Goal: Task Accomplishment & Management: Manage account settings

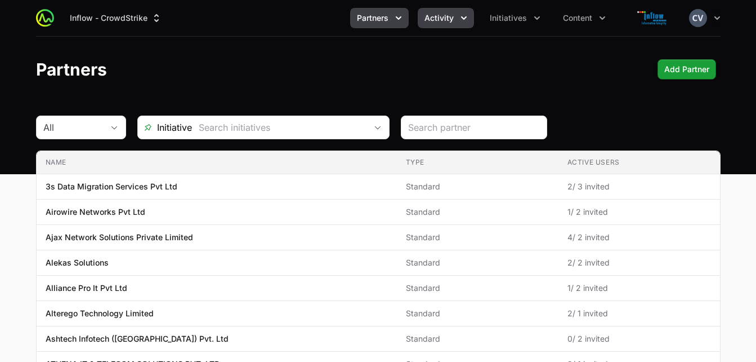
click at [462, 16] on icon "Activity menu" at bounding box center [463, 17] width 11 height 11
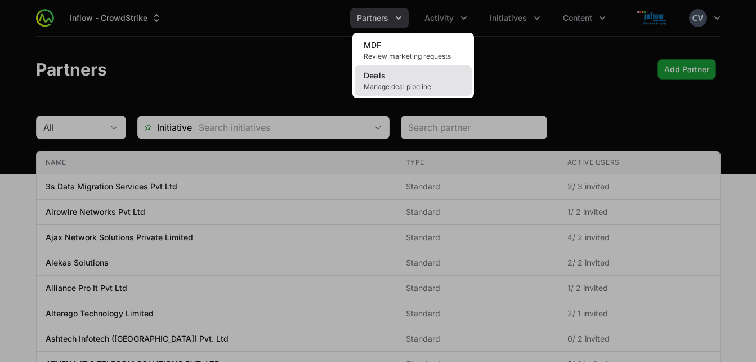
click at [393, 84] on span "Manage deal pipeline" at bounding box center [413, 86] width 99 height 9
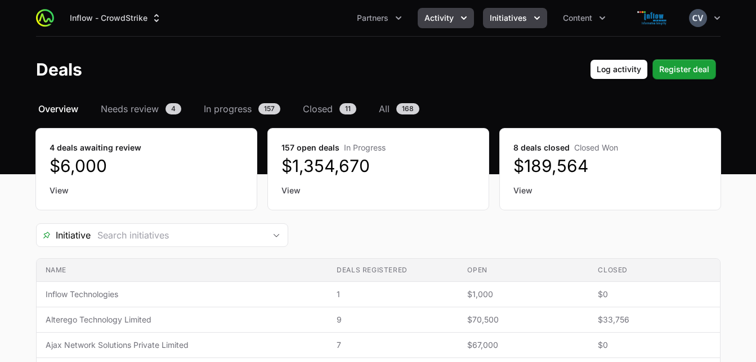
click at [535, 14] on icon "Initiatives menu" at bounding box center [537, 17] width 11 height 11
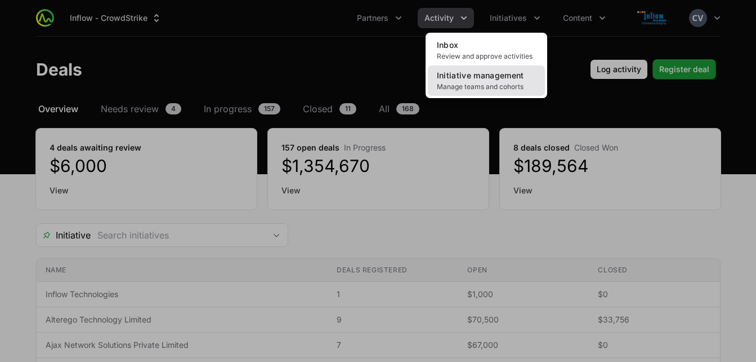
click at [503, 80] on link "Initiative management Manage teams and cohorts" at bounding box center [486, 80] width 117 height 30
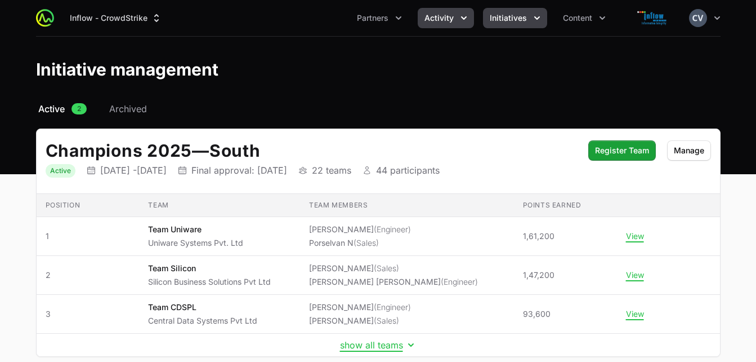
click at [467, 17] on icon "Activity menu" at bounding box center [463, 17] width 11 height 11
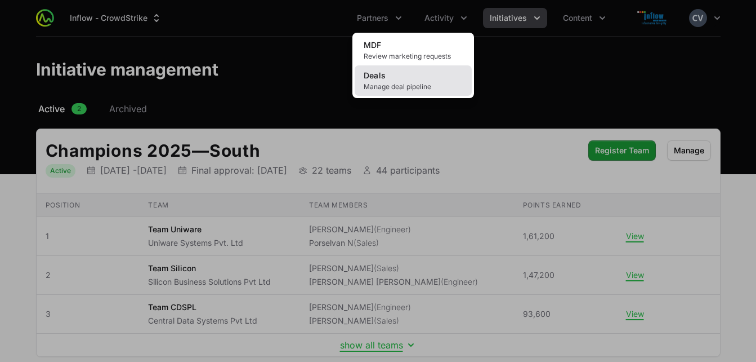
click at [407, 87] on span "Manage deal pipeline" at bounding box center [413, 86] width 99 height 9
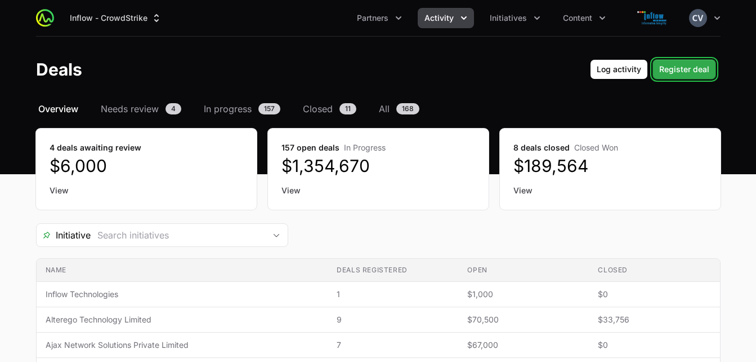
click at [680, 67] on span "Register deal" at bounding box center [684, 70] width 50 height 14
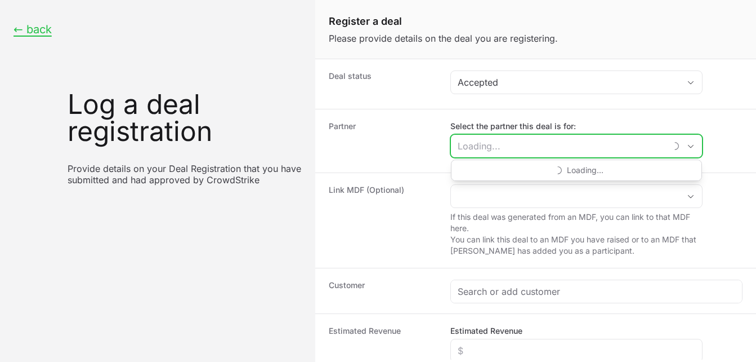
click at [605, 147] on input "Select the partner this deal is for:" at bounding box center [558, 146] width 215 height 23
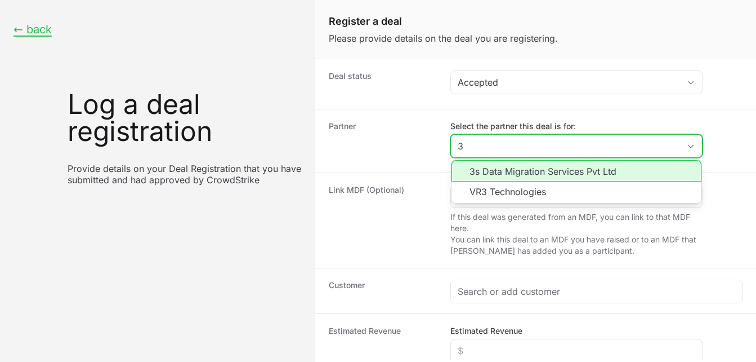
click at [593, 168] on li "3s Data Migration Services Pvt Ltd" at bounding box center [577, 170] width 250 height 21
type input "3s Data Migration Services Pvt Ltd"
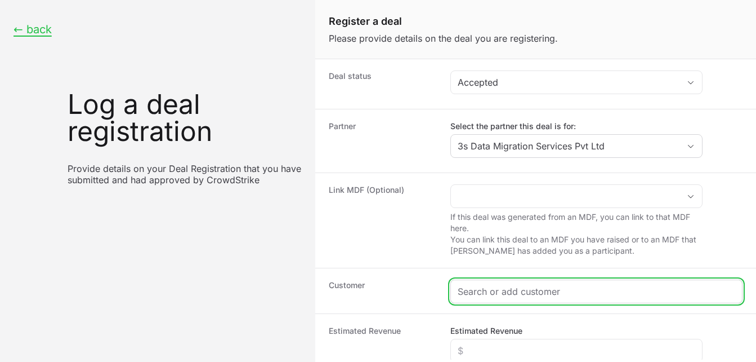
click at [475, 292] on input "Create activity form" at bounding box center [597, 291] width 278 height 14
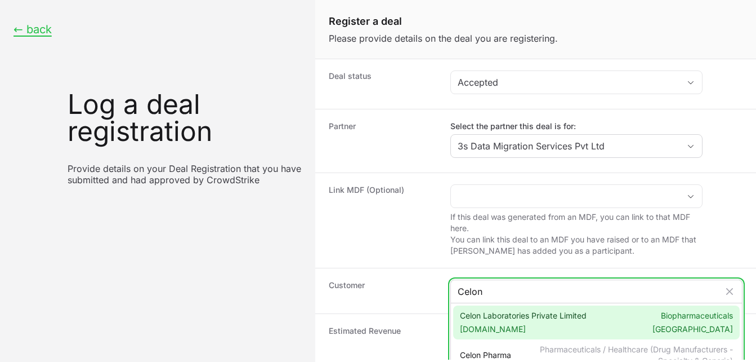
type input "Celon"
click at [498, 323] on span "[DOMAIN_NAME]" at bounding box center [523, 328] width 127 height 11
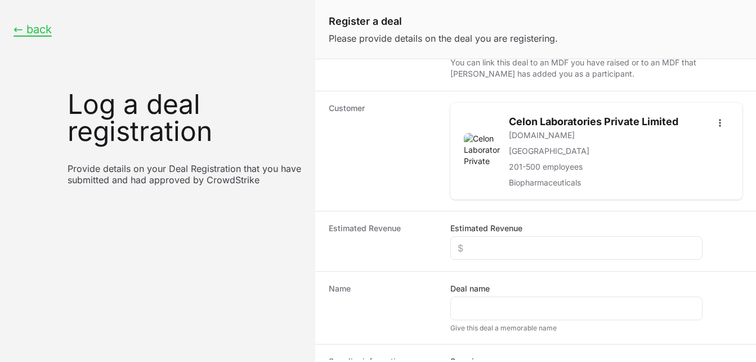
scroll to position [178, 0]
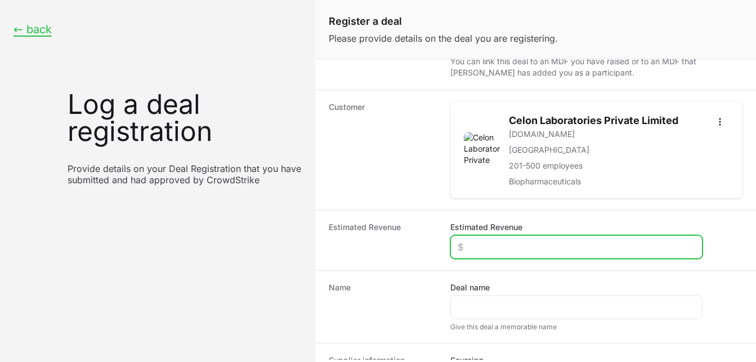
click at [493, 248] on input "Estimated Revenue" at bounding box center [577, 247] width 238 height 14
type input "$1,200"
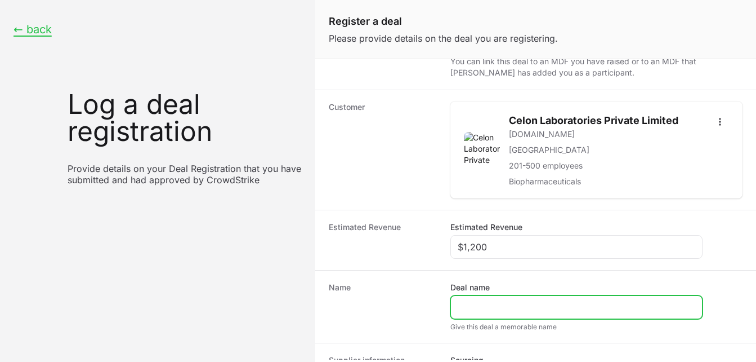
click at [481, 311] on input "Deal name" at bounding box center [577, 307] width 238 height 14
type input "EDR"
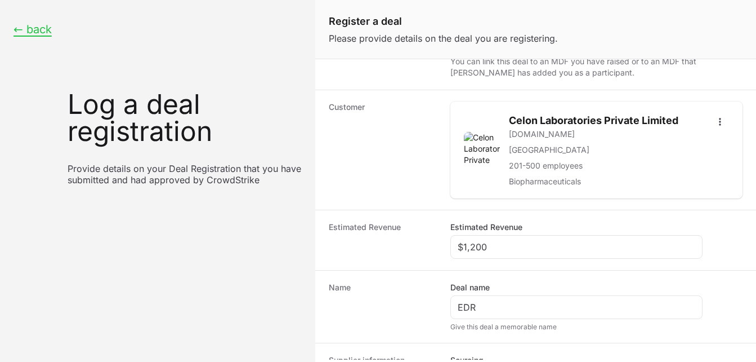
click at [708, 242] on dd "Estimated Revenue $1,200" at bounding box center [597, 239] width 292 height 37
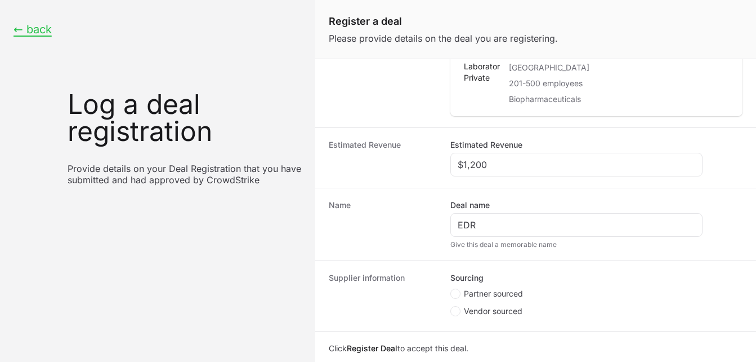
scroll to position [293, 0]
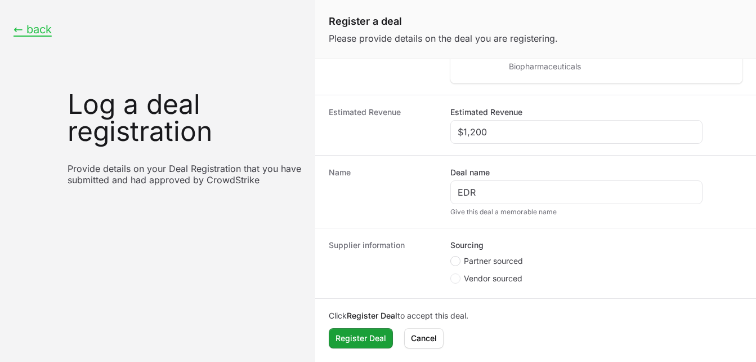
click at [457, 261] on circle "Create activity form" at bounding box center [455, 261] width 5 height 5
radio input "true"
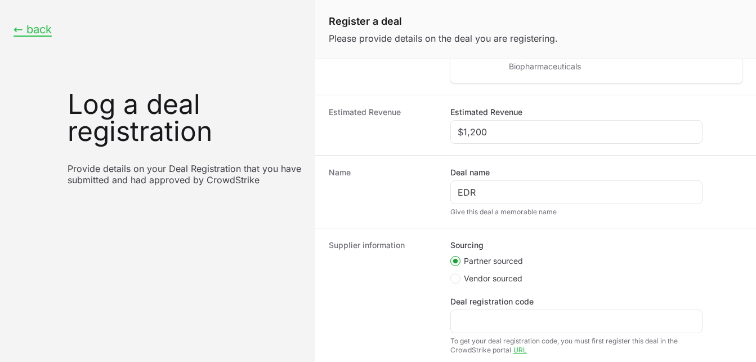
scroll to position [206, 0]
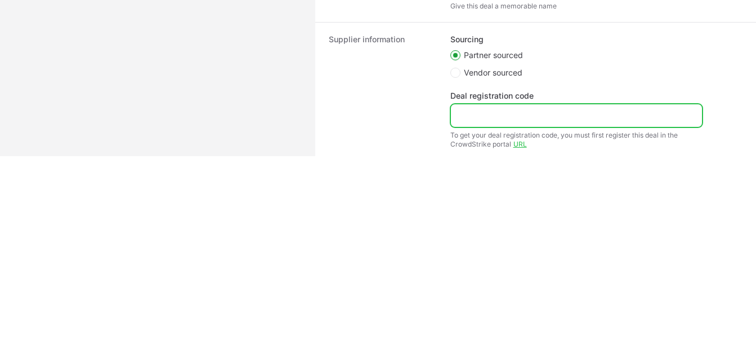
click at [481, 121] on input "Deal registration code" at bounding box center [577, 116] width 238 height 14
click at [493, 112] on input "Deal registration code" at bounding box center [577, 116] width 238 height 14
paste input "DR-1465285c"
type input "DR-1465285c"
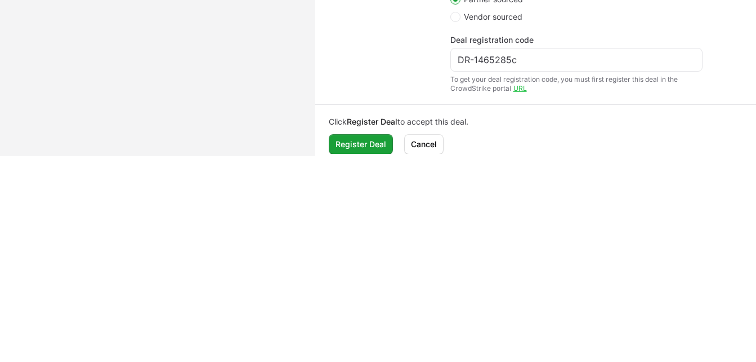
scroll to position [351, 0]
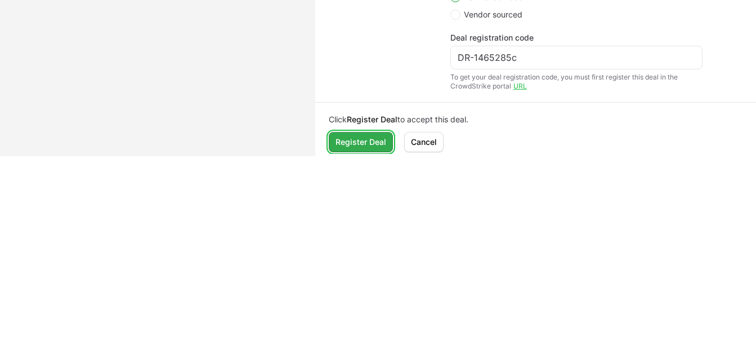
click at [356, 141] on span "Register Deal" at bounding box center [361, 142] width 51 height 14
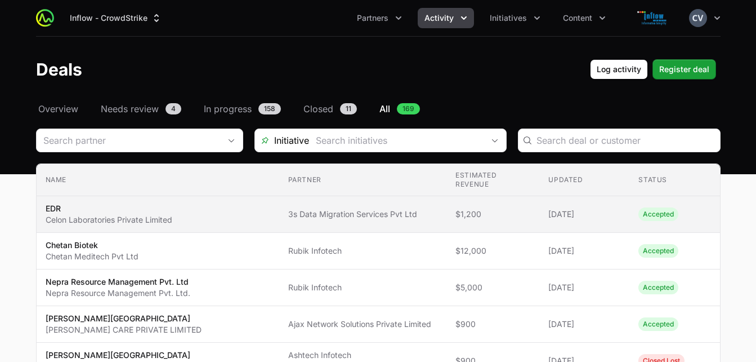
click at [654, 213] on span "Accepted" at bounding box center [659, 214] width 40 height 14
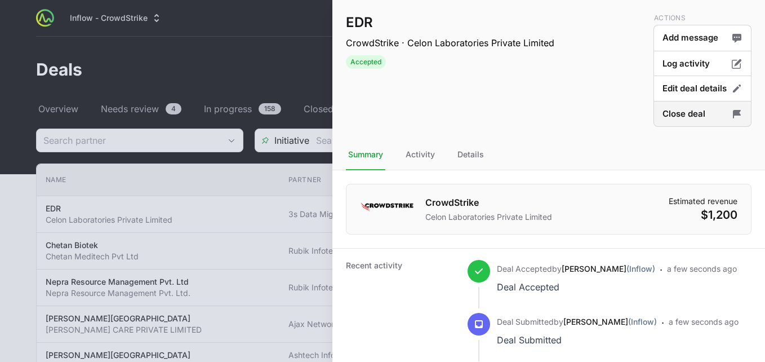
click at [671, 117] on button "Close deal" at bounding box center [702, 114] width 98 height 26
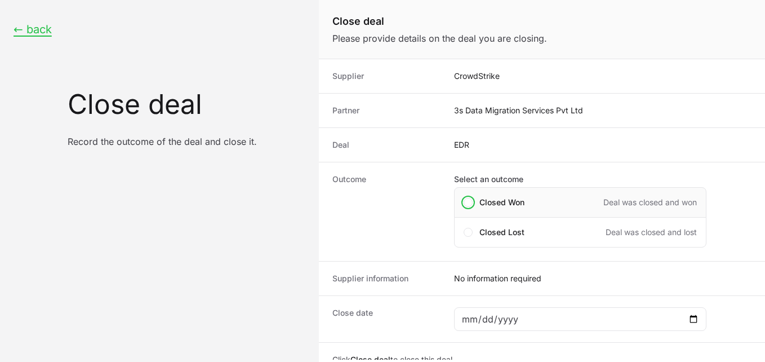
click at [474, 201] on div "Closed Won Deal was closed and won" at bounding box center [580, 202] width 252 height 30
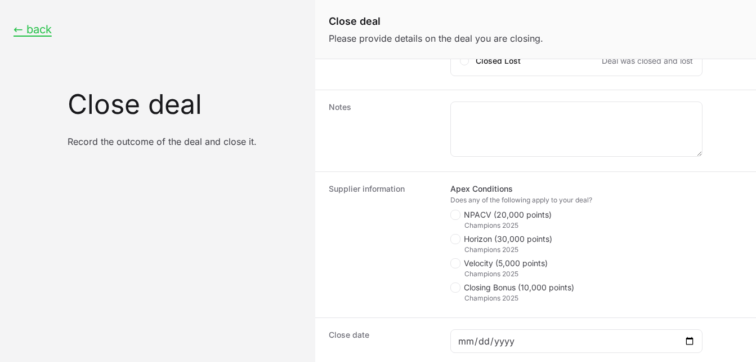
scroll to position [188, 0]
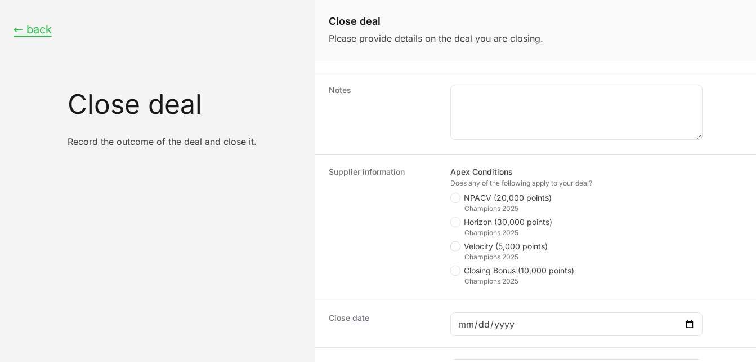
click at [455, 243] on icon "Close deal form" at bounding box center [455, 246] width 6 height 9
checkbox input "true"
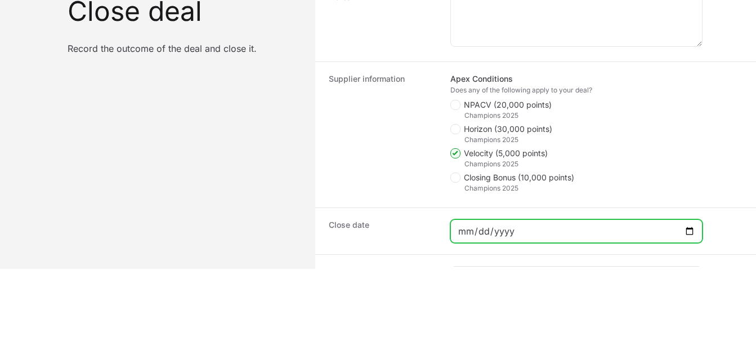
click at [691, 231] on input "Close deal form" at bounding box center [577, 231] width 238 height 14
type input "[DATE]"
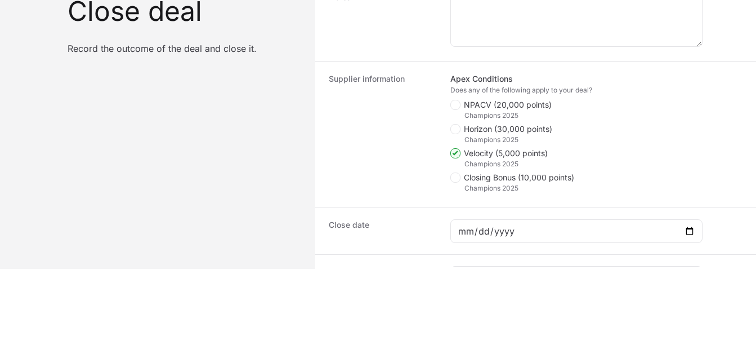
click at [546, 269] on html "← back Close deal Record the outcome of the deal and close it. Close deal Pleas…" at bounding box center [378, 88] width 756 height 362
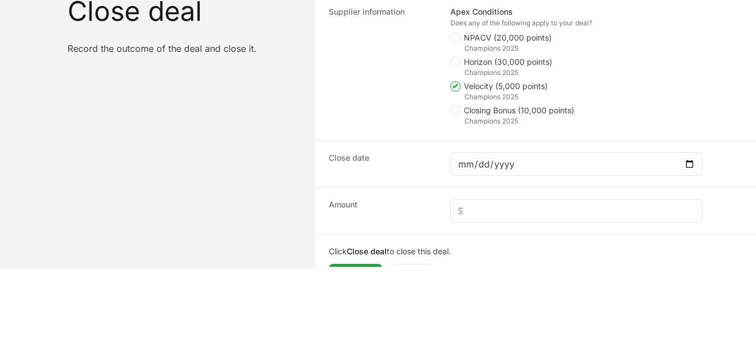
scroll to position [284, 0]
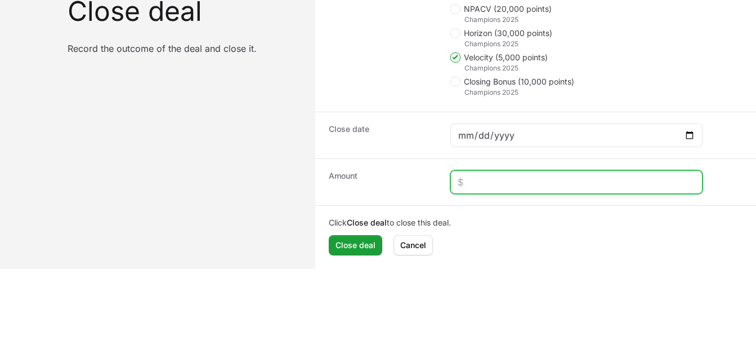
click at [483, 183] on input "Close deal form" at bounding box center [577, 182] width 238 height 14
type input "$1,200"
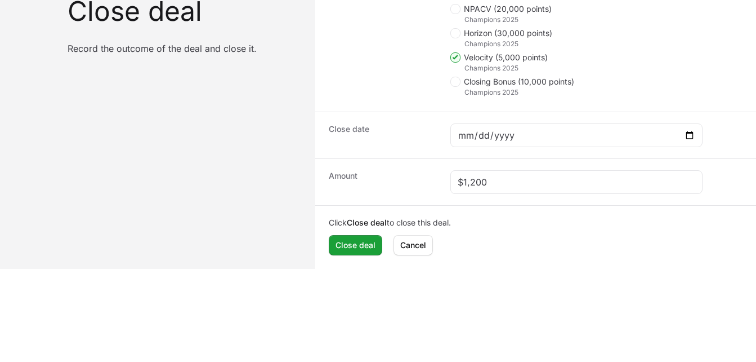
click at [456, 269] on html "← back Close deal Record the outcome of the deal and close it. Close deal Pleas…" at bounding box center [378, 88] width 756 height 362
click at [359, 245] on span "Close deal" at bounding box center [356, 245] width 40 height 14
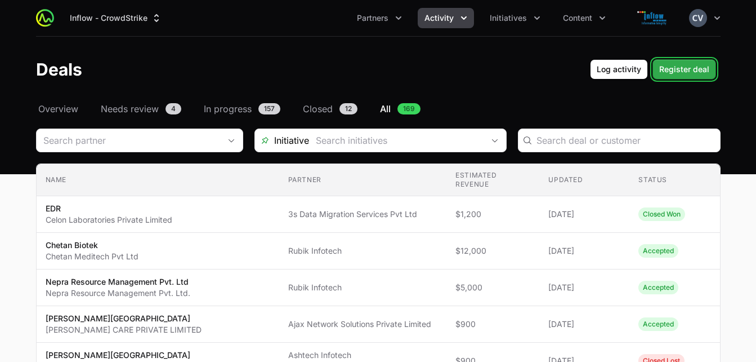
click at [665, 70] on span "Register deal" at bounding box center [684, 70] width 50 height 14
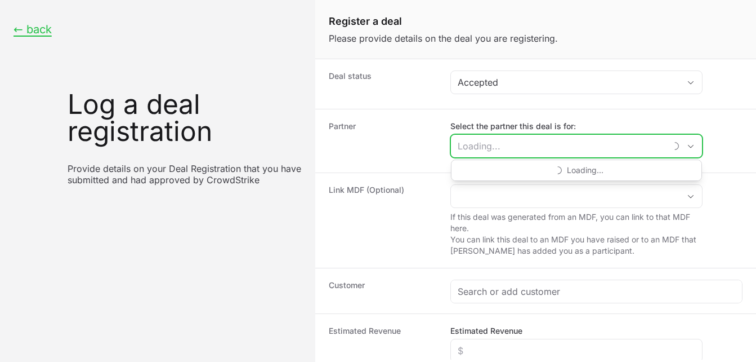
click at [501, 149] on input "Select the partner this deal is for:" at bounding box center [558, 146] width 215 height 23
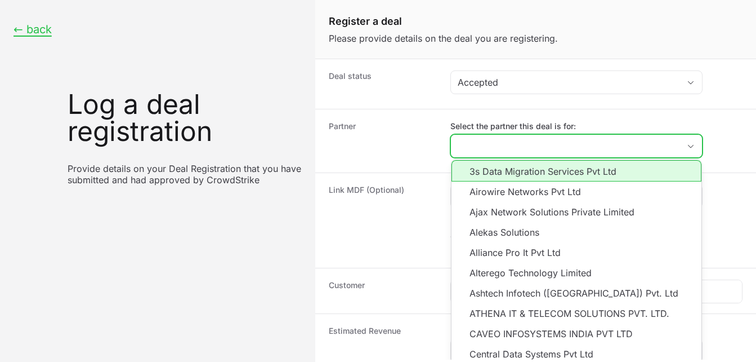
click at [501, 175] on li "3s Data Migration Services Pvt Ltd" at bounding box center [577, 170] width 250 height 21
type input "3s Data Migration Services Pvt Ltd"
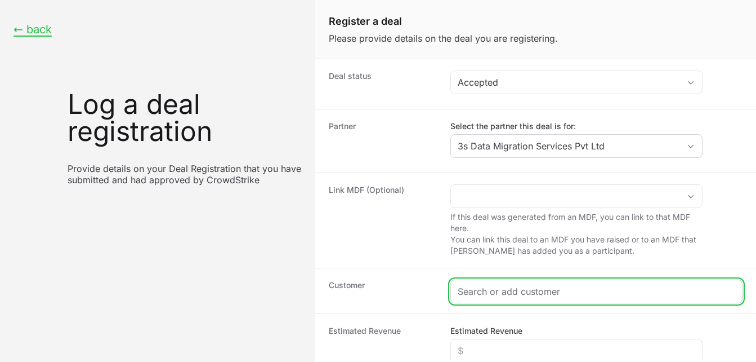
click at [491, 290] on input "Create activity form" at bounding box center [597, 291] width 278 height 14
click at [479, 288] on input "Create activity form" at bounding box center [597, 291] width 278 height 14
paste input "Northland Holding Company Private Limited"
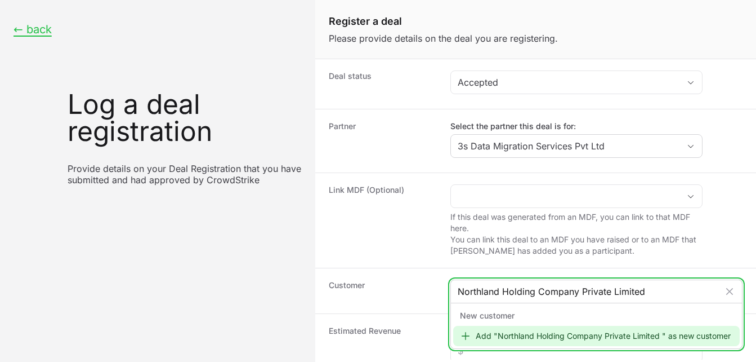
type input "Northland Holding Company Private Limited"
click at [525, 336] on div "Add "Northland Holding Company Private Limited " as new customer" at bounding box center [596, 336] width 287 height 20
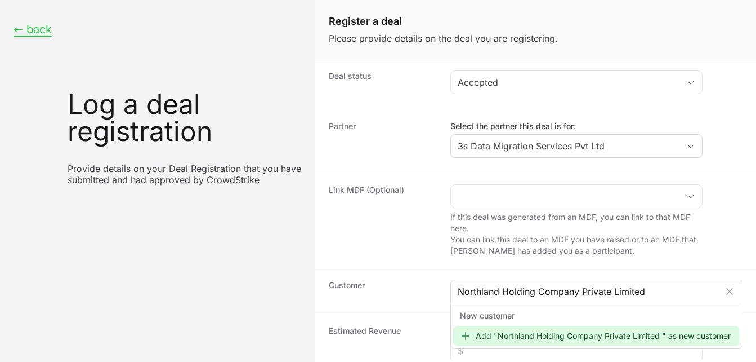
scroll to position [7, 0]
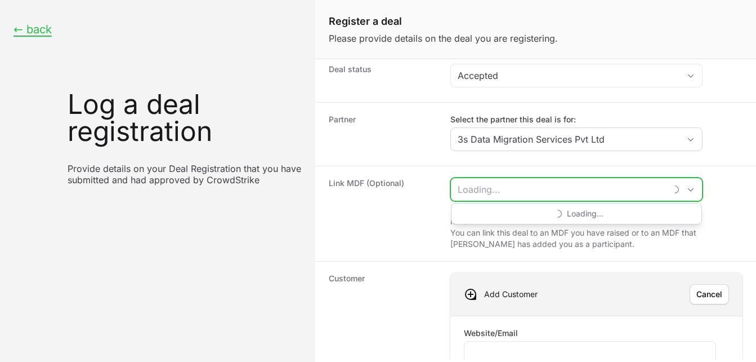
click at [492, 190] on input "Create activity form" at bounding box center [558, 189] width 215 height 23
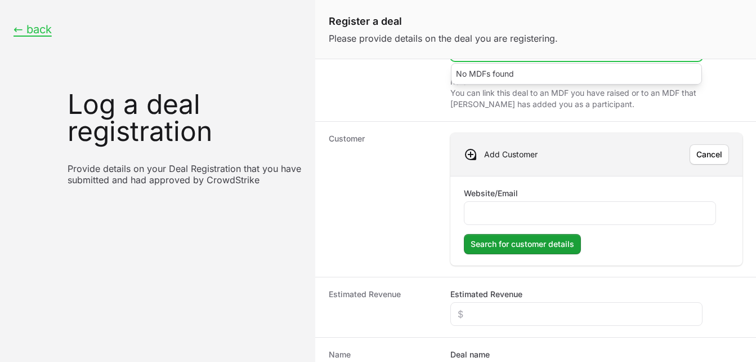
scroll to position [162, 0]
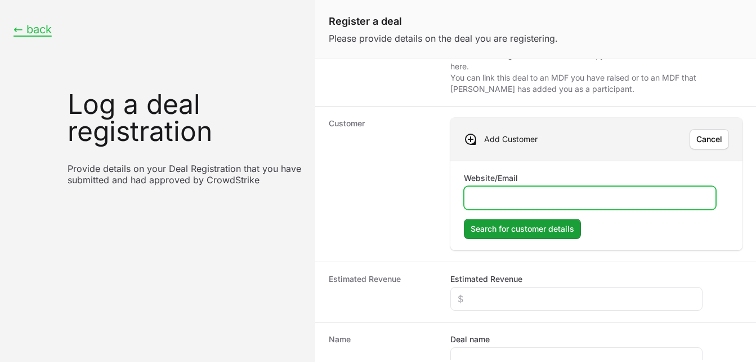
click at [523, 191] on input "Website/Email" at bounding box center [590, 198] width 238 height 14
type input "[DOMAIN_NAME]"
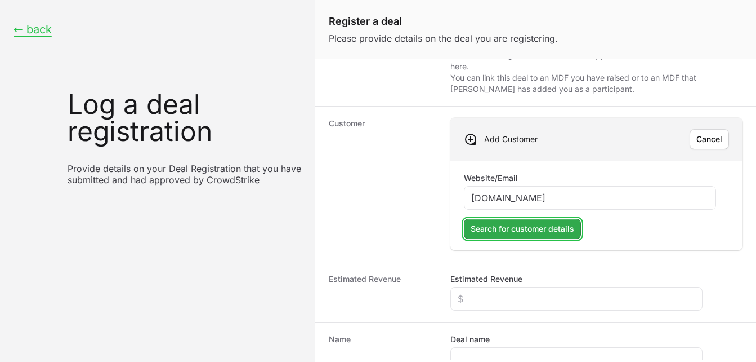
click at [510, 230] on span "Search for customer details" at bounding box center [523, 229] width 104 height 14
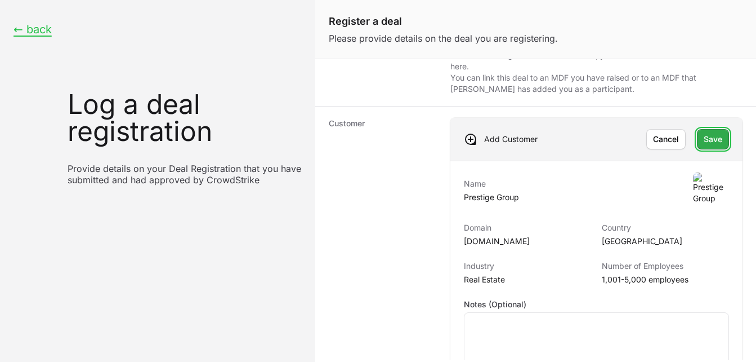
click at [707, 142] on span "Save" at bounding box center [713, 139] width 19 height 14
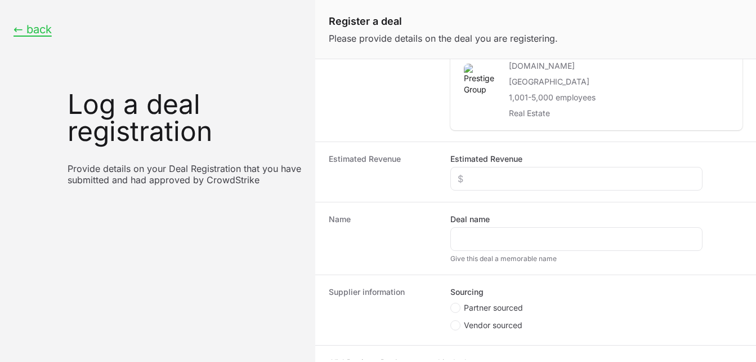
scroll to position [274, 0]
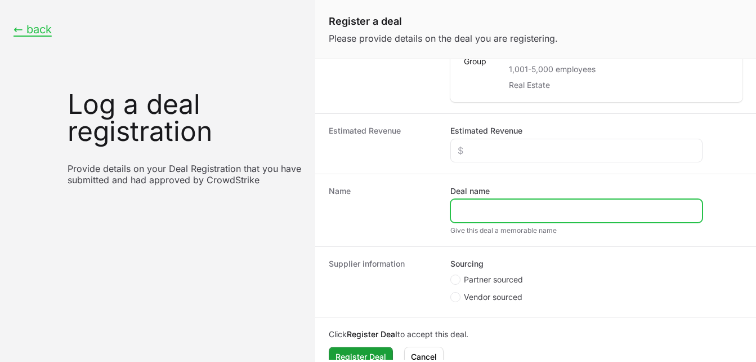
click at [505, 212] on input "Deal name" at bounding box center [577, 211] width 238 height 14
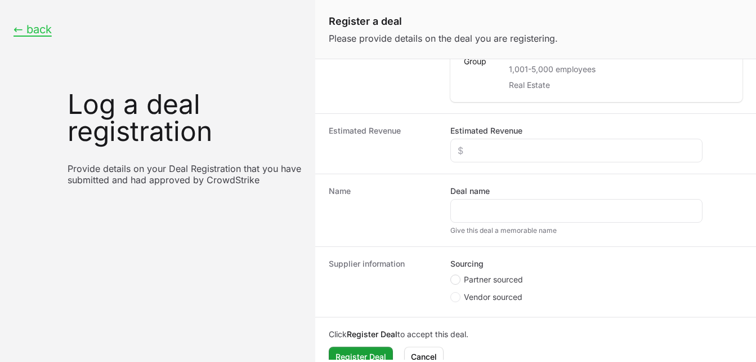
click at [456, 277] on icon "Create activity form" at bounding box center [455, 279] width 5 height 9
radio input "true"
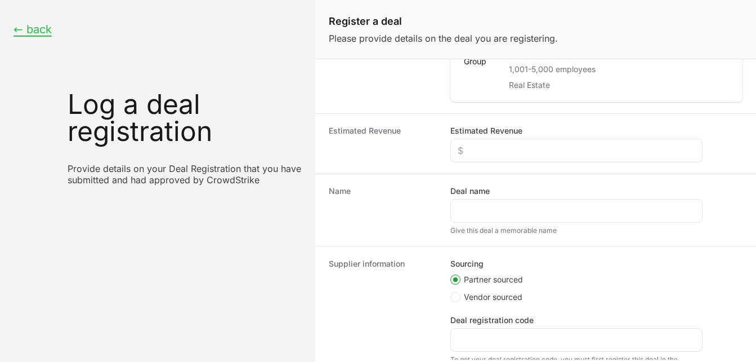
scroll to position [206, 0]
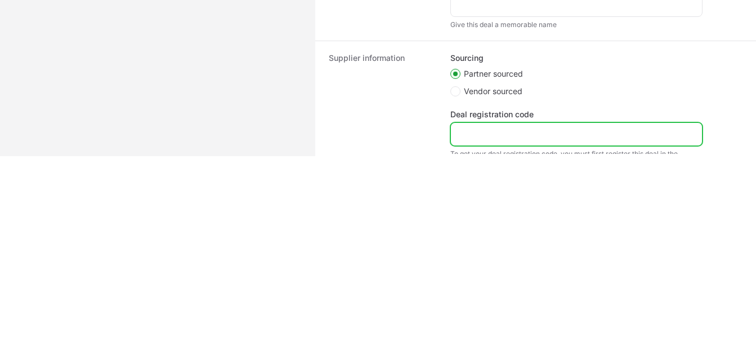
click at [537, 133] on input "Deal registration code" at bounding box center [577, 134] width 238 height 14
paste input "DR-88a4dfc8."
type input "DR-88a4dfc8."
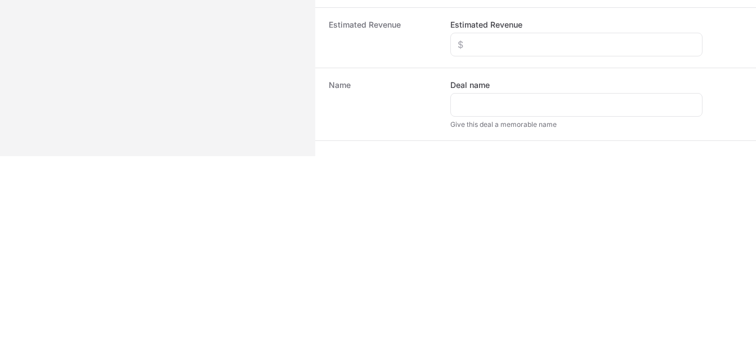
scroll to position [179, 0]
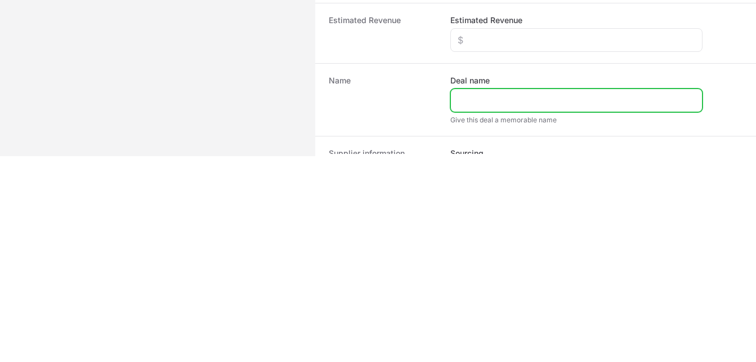
click at [484, 103] on input "Deal name" at bounding box center [577, 100] width 238 height 14
type input "EDR"
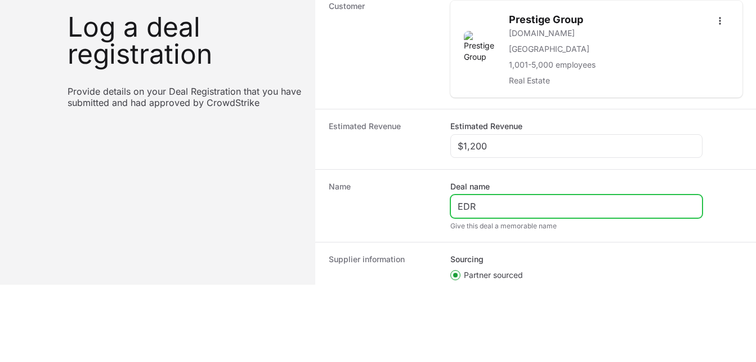
scroll to position [211, 0]
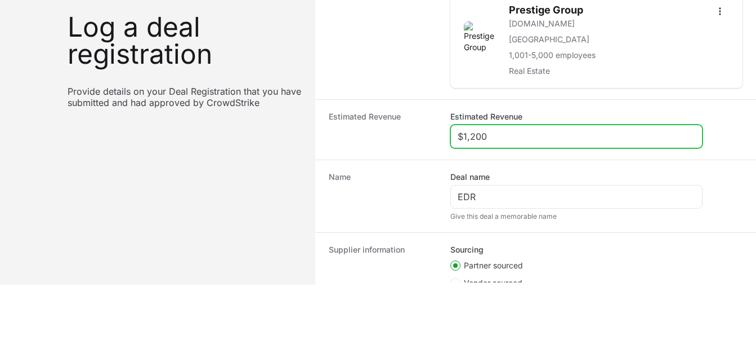
click at [496, 137] on input "$1,200" at bounding box center [577, 137] width 238 height 14
type input "$1"
click at [509, 135] on input "Estimated Revenue" at bounding box center [577, 137] width 238 height 14
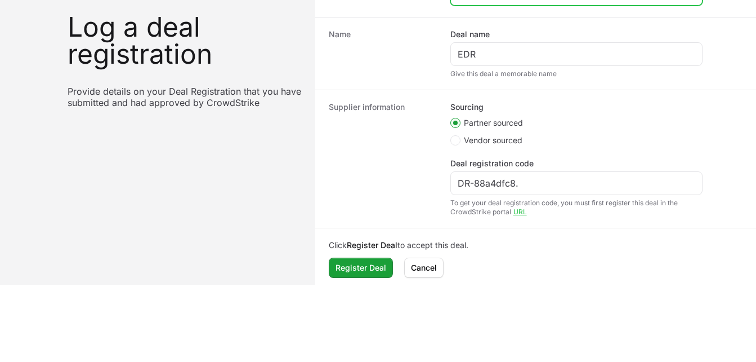
scroll to position [360, 0]
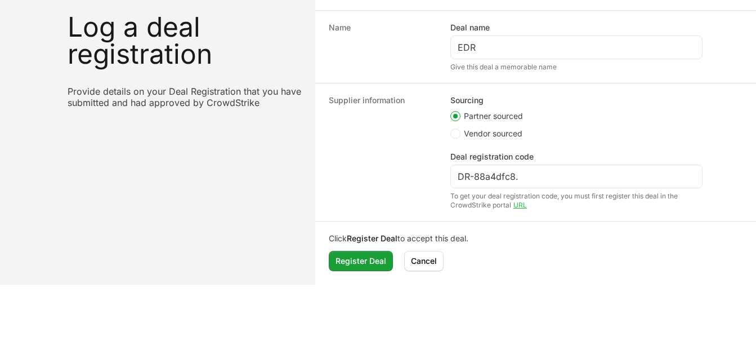
type input "$24,000"
click at [522, 233] on p "Click Register Deal to accept this deal." at bounding box center [536, 238] width 414 height 11
click at [346, 261] on span "Register Deal" at bounding box center [361, 261] width 51 height 14
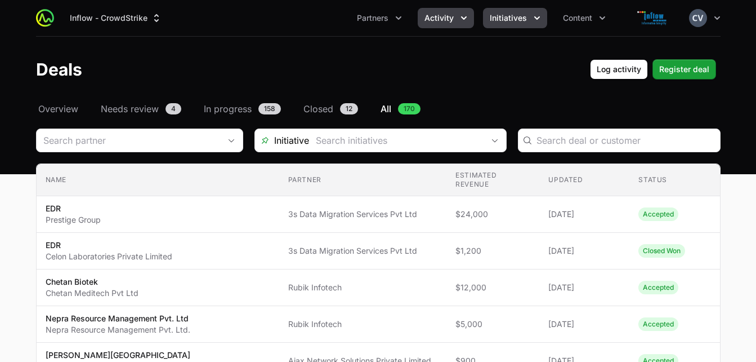
click at [529, 12] on button "Initiatives" at bounding box center [515, 18] width 64 height 20
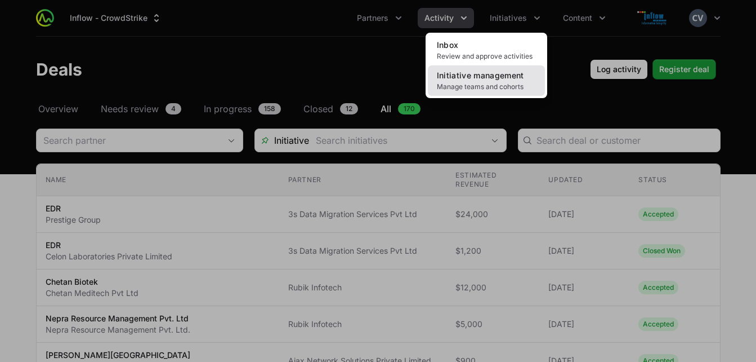
click at [471, 80] on link "Initiative management Manage teams and cohorts" at bounding box center [486, 80] width 117 height 30
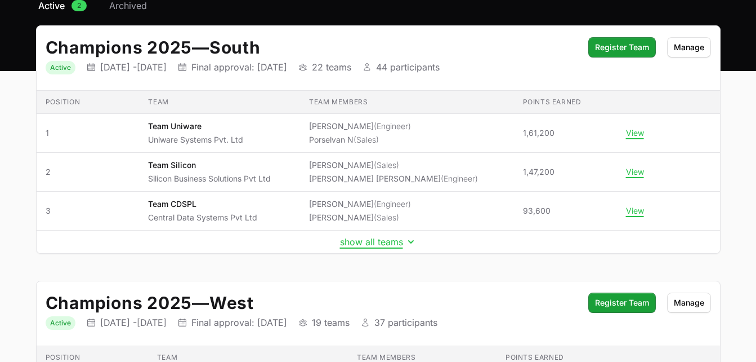
scroll to position [104, 0]
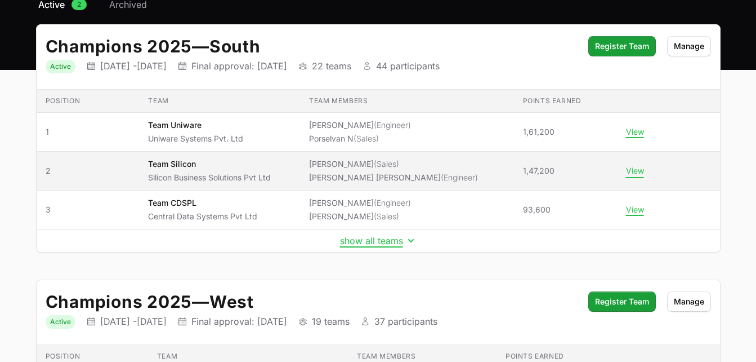
click at [641, 172] on button "View" at bounding box center [635, 171] width 18 height 10
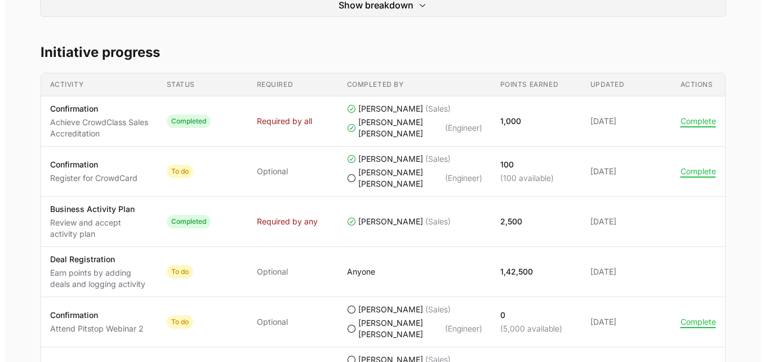
scroll to position [486, 0]
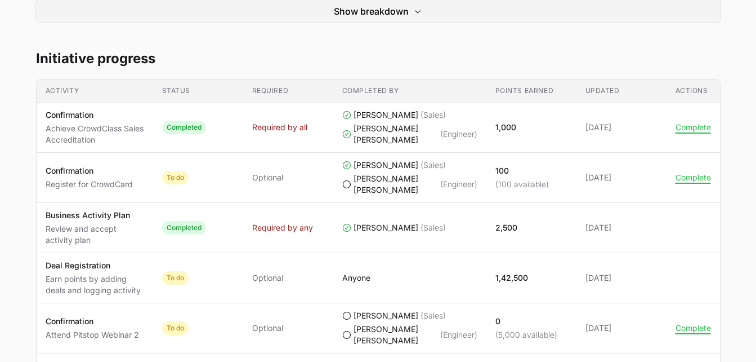
click at [348, 189] on icon "Team Silicon's progress" at bounding box center [346, 184] width 9 height 9
click at [698, 182] on button "Complete" at bounding box center [693, 177] width 35 height 10
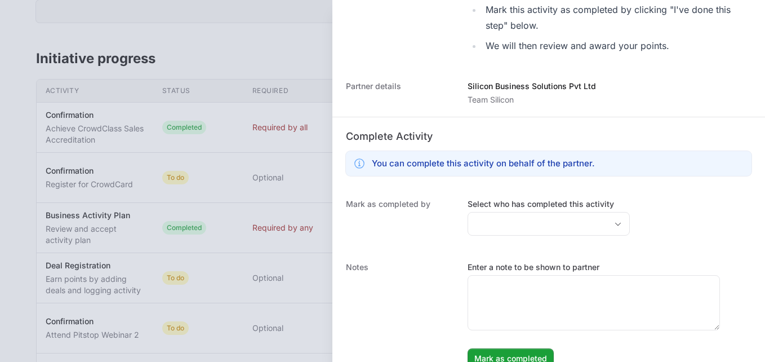
scroll to position [405, 0]
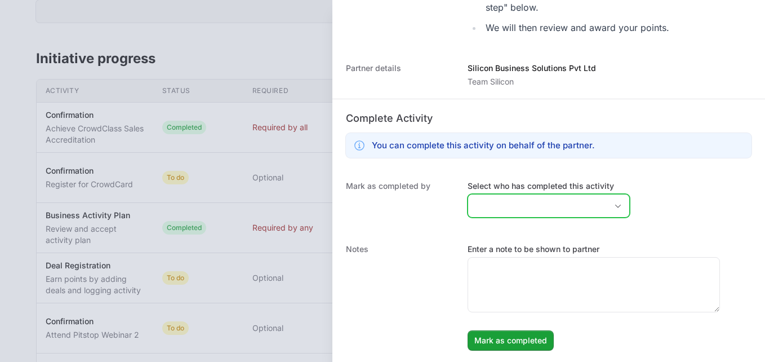
click at [613, 204] on icon "Open" at bounding box center [617, 206] width 9 height 4
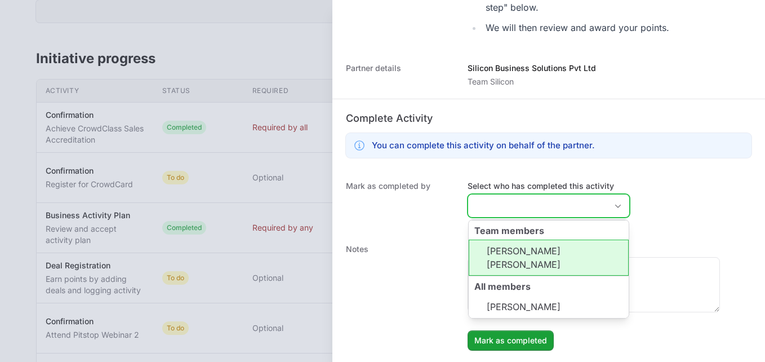
click at [531, 259] on li "[PERSON_NAME] [PERSON_NAME]" at bounding box center [549, 257] width 160 height 36
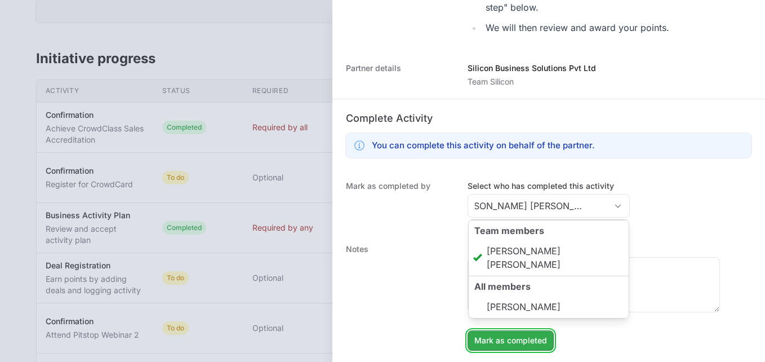
type input "[PERSON_NAME] [PERSON_NAME]"
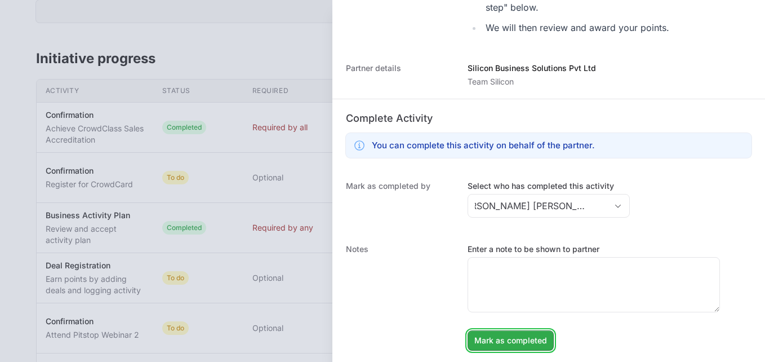
scroll to position [0, 0]
click at [507, 339] on span "Mark as completed" at bounding box center [510, 340] width 73 height 14
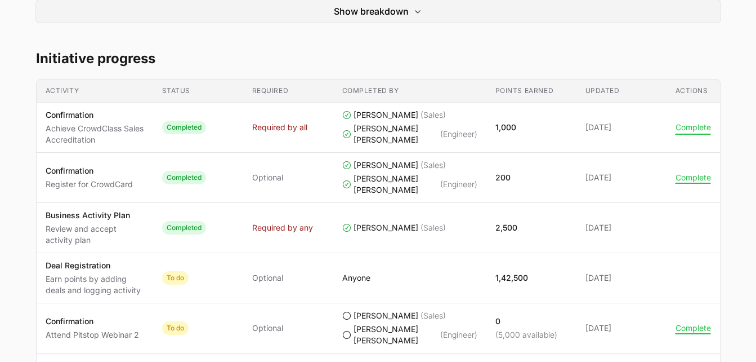
click at [690, 132] on button "Complete" at bounding box center [693, 127] width 35 height 10
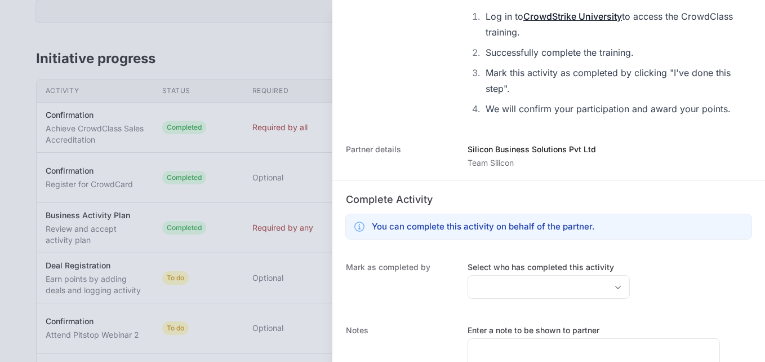
scroll to position [551, 0]
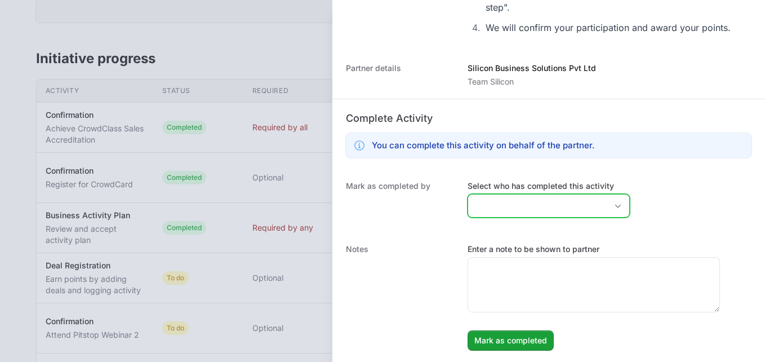
click at [613, 204] on icon "Open" at bounding box center [617, 206] width 9 height 4
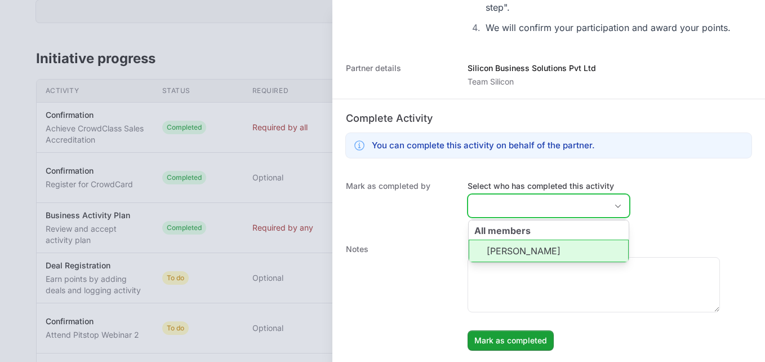
click at [613, 204] on icon "Close" at bounding box center [617, 206] width 9 height 4
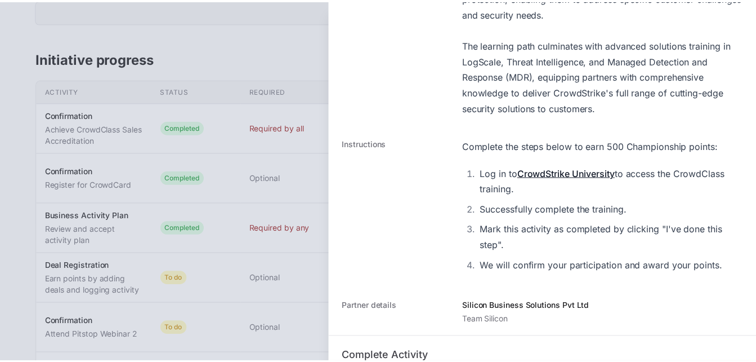
scroll to position [0, 0]
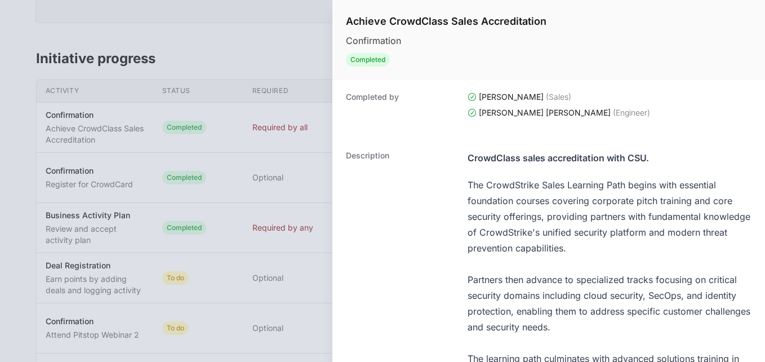
click at [265, 45] on div at bounding box center [382, 181] width 765 height 362
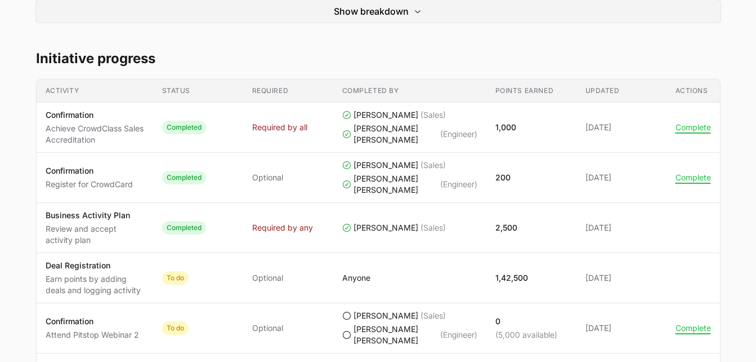
drag, startPoint x: 265, startPoint y: 45, endPoint x: 761, endPoint y: 76, distance: 497.7
click at [756, 76] on html "Inflow - CrowdStrike Partners Activity Initiatives Content Open user menu Open …" at bounding box center [378, 317] width 756 height 1606
click at [636, 49] on div "Champions 2025 Team Silicon Silicon Business Solutions Pvt Ltd [PERSON_NAME], […" at bounding box center [378, 352] width 721 height 1459
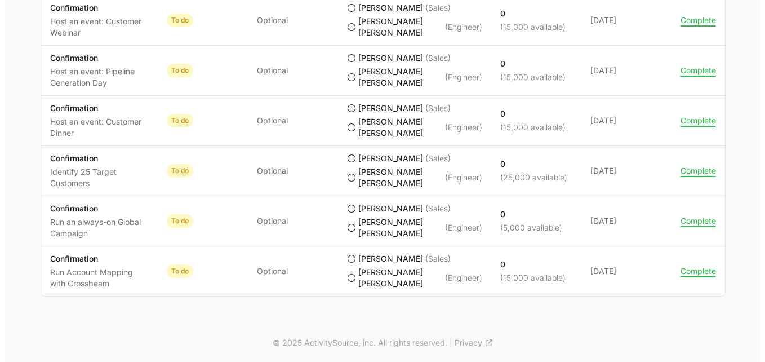
scroll to position [1436, 0]
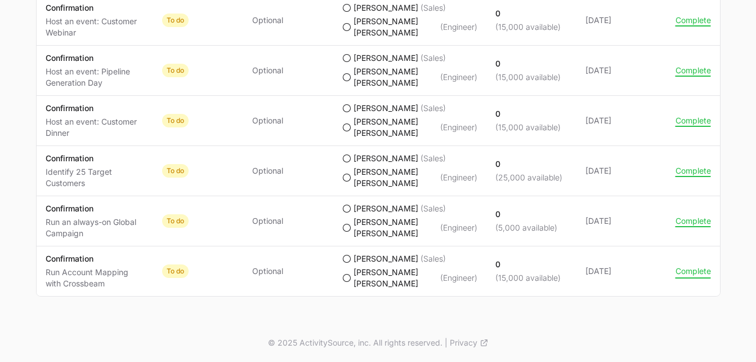
click at [692, 267] on button "Complete" at bounding box center [693, 271] width 35 height 10
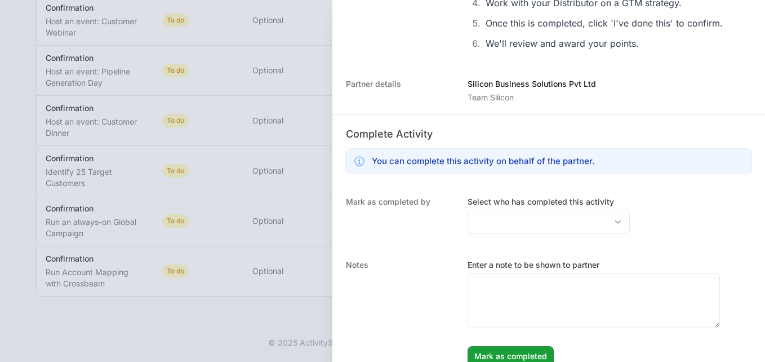
scroll to position [313, 0]
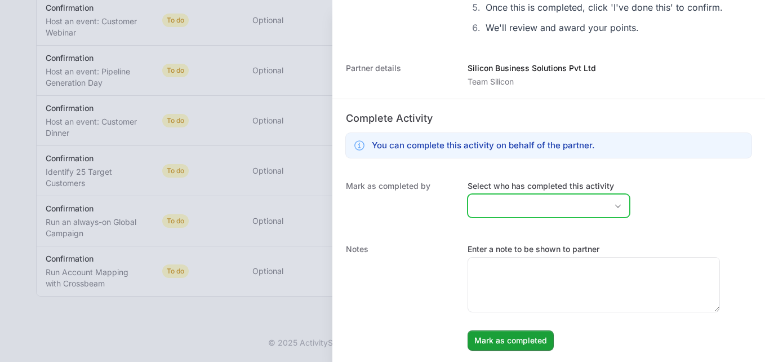
click at [613, 206] on icon "Open" at bounding box center [617, 206] width 9 height 4
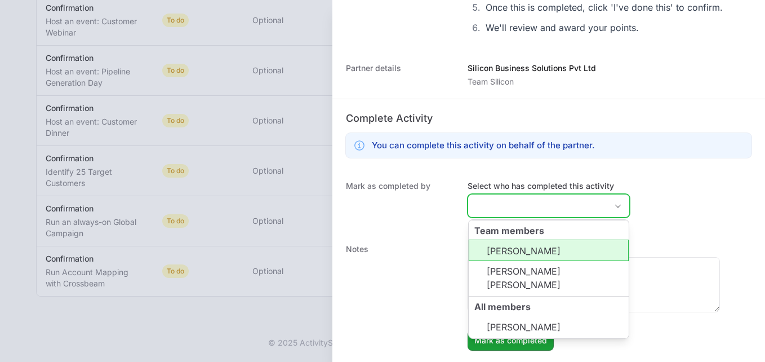
click at [554, 252] on li "[PERSON_NAME]" at bounding box center [549, 249] width 160 height 21
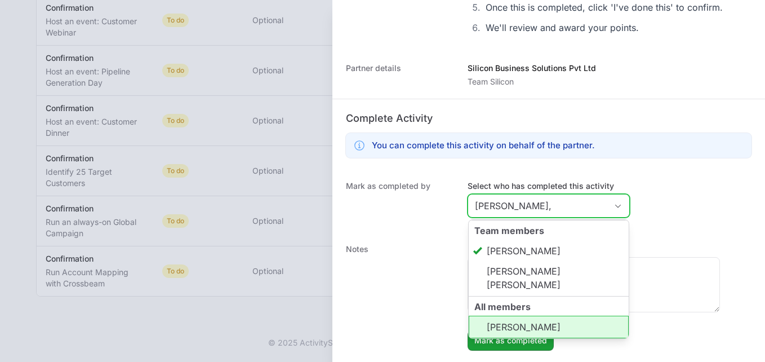
click at [558, 328] on li "[PERSON_NAME]" at bounding box center [549, 326] width 160 height 23
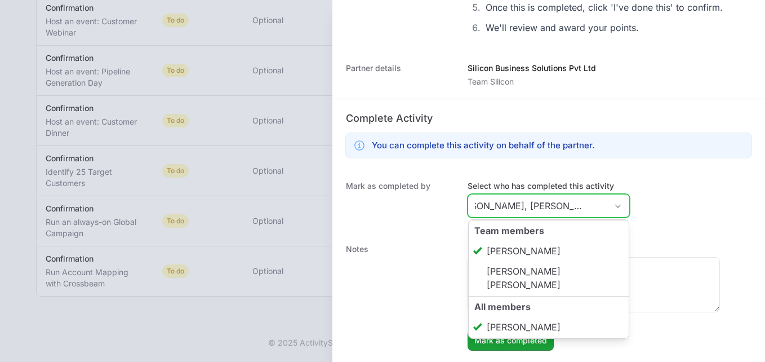
scroll to position [1, 0]
type input "[PERSON_NAME], [PERSON_NAME]"
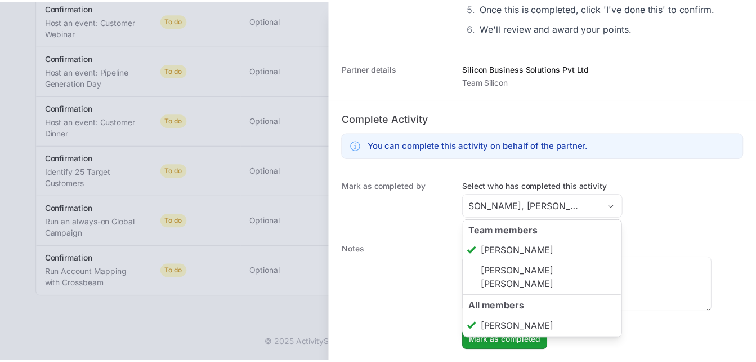
scroll to position [0, 0]
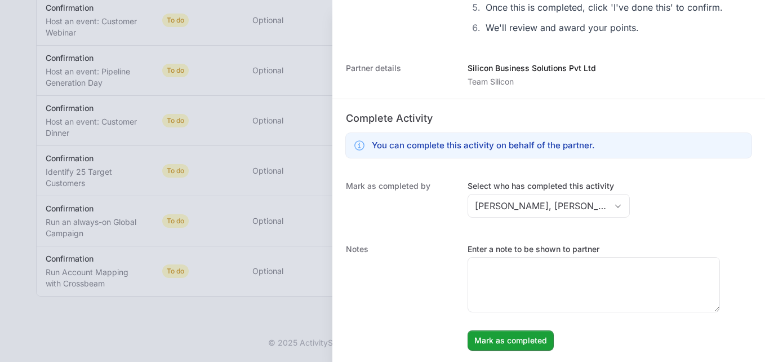
click at [718, 209] on div "Mark as completed by Select who has completed this activity [PERSON_NAME], [PER…" at bounding box center [548, 200] width 433 height 63
click at [511, 345] on span "Mark as completed" at bounding box center [510, 340] width 73 height 14
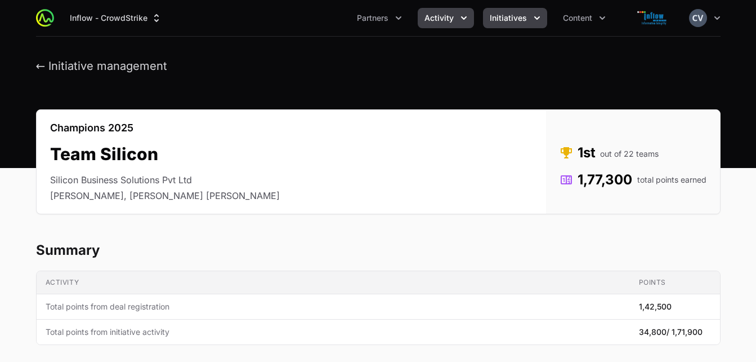
click at [462, 20] on icon "Activity menu" at bounding box center [463, 17] width 11 height 11
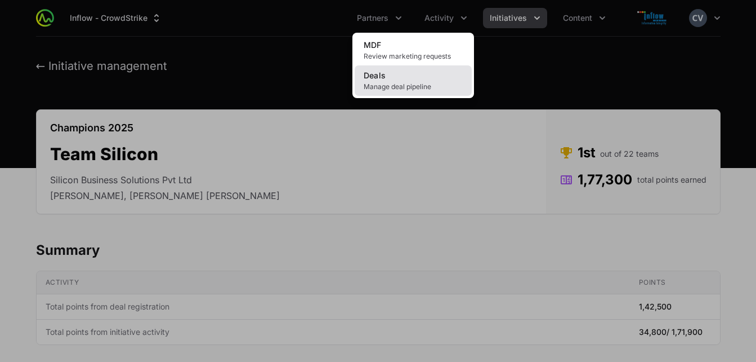
click at [405, 84] on span "Manage deal pipeline" at bounding box center [413, 86] width 99 height 9
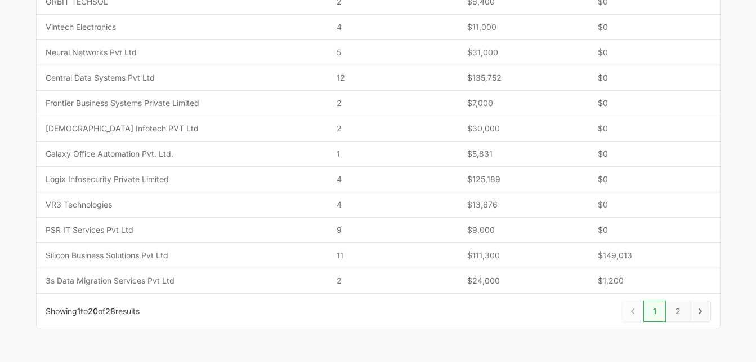
scroll to position [505, 0]
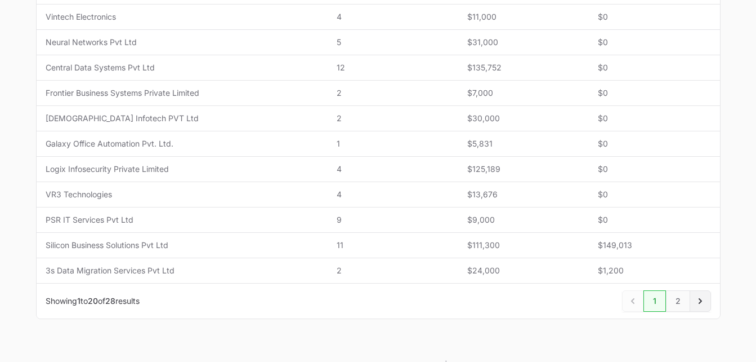
click at [700, 301] on icon "Next" at bounding box center [700, 300] width 11 height 11
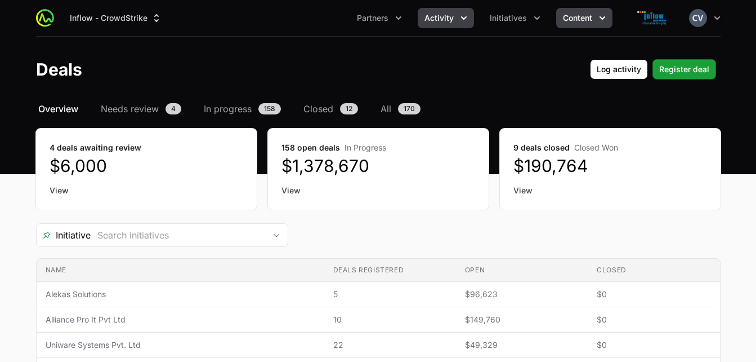
click at [601, 16] on icon "Content menu" at bounding box center [602, 17] width 11 height 11
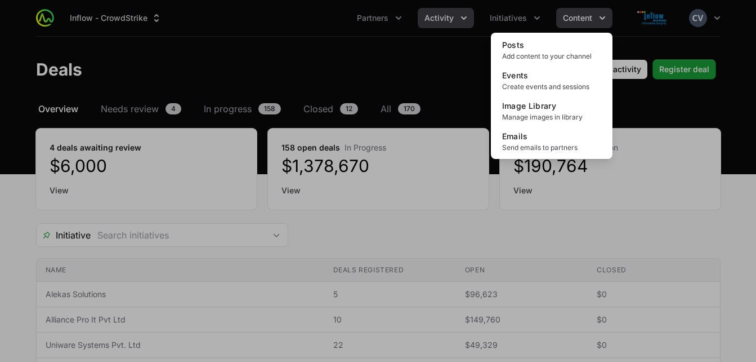
click at [601, 16] on div "Content menu" at bounding box center [378, 181] width 756 height 362
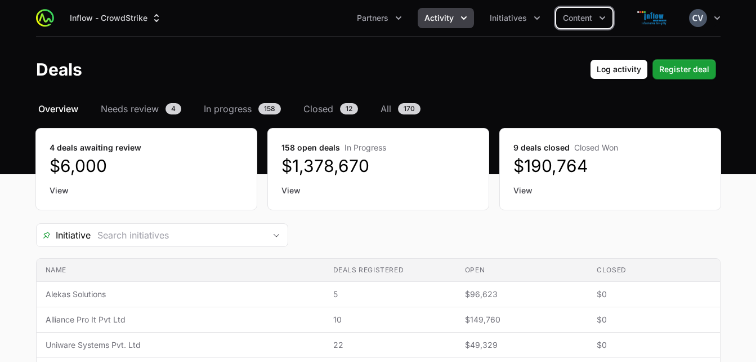
click at [467, 20] on icon "Activity menu" at bounding box center [463, 17] width 11 height 11
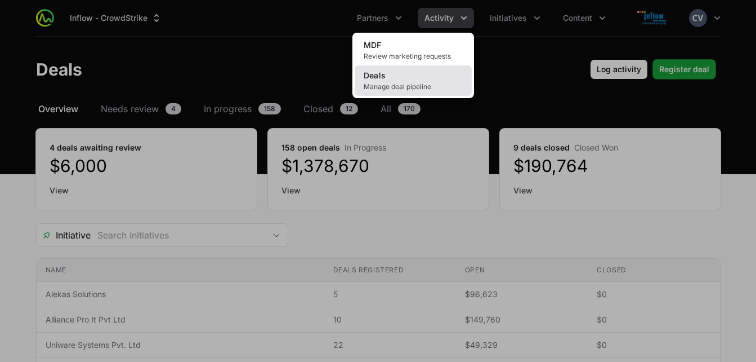
click at [409, 85] on span "Manage deal pipeline" at bounding box center [413, 86] width 99 height 9
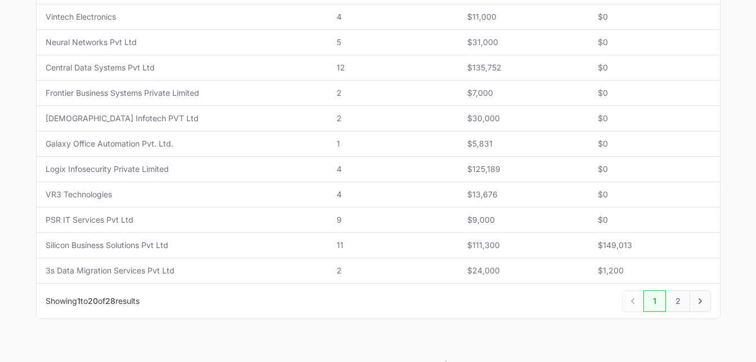
scroll to position [511, 0]
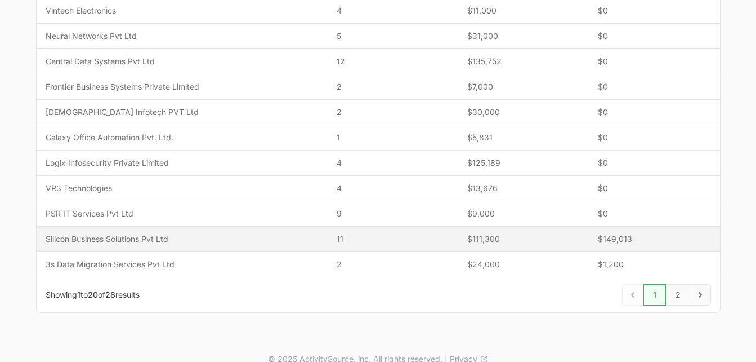
click at [161, 240] on span "Silicon Business Solutions Pvt Ltd" at bounding box center [183, 238] width 274 height 11
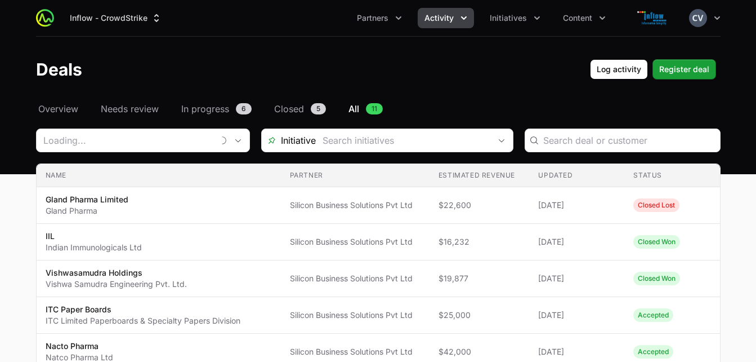
type input "Silicon Business Solutions Pvt Ltd"
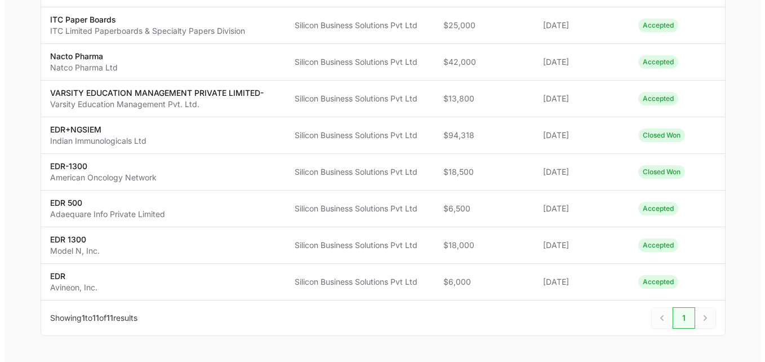
scroll to position [294, 0]
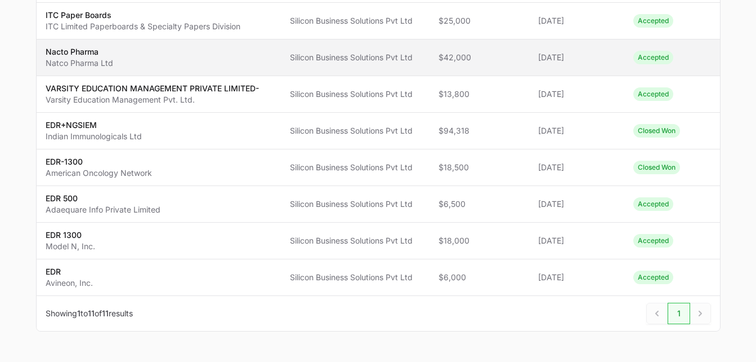
click at [368, 59] on span "Silicon Business Solutions Pvt Ltd" at bounding box center [355, 57] width 131 height 11
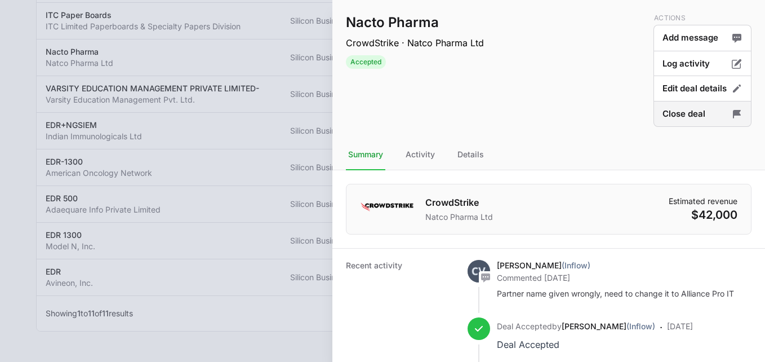
click at [707, 117] on button "Close deal" at bounding box center [702, 114] width 98 height 26
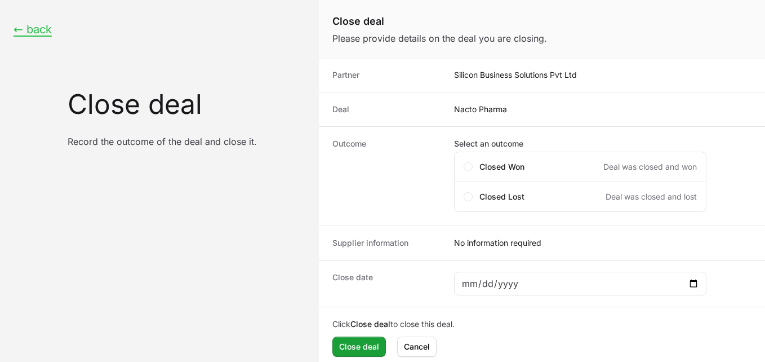
scroll to position [44, 0]
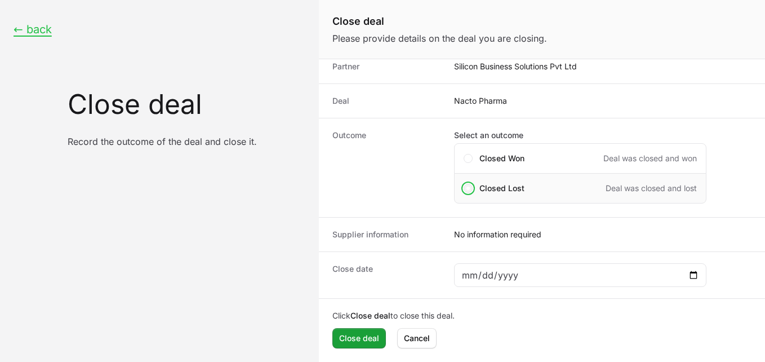
click at [471, 186] on span "Close deal form" at bounding box center [468, 188] width 9 height 9
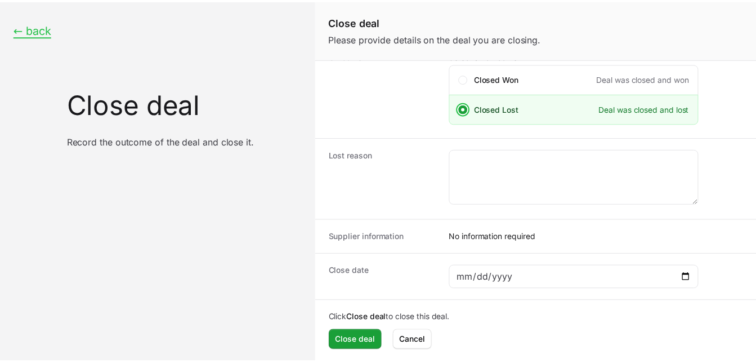
scroll to position [126, 0]
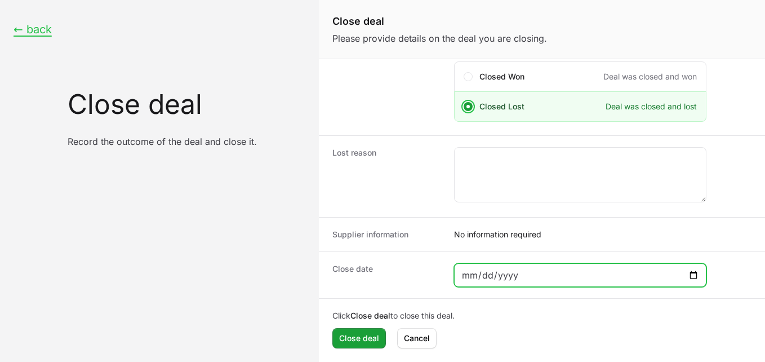
click at [554, 274] on input "Close deal form" at bounding box center [580, 275] width 238 height 14
click at [692, 275] on input "Close deal form" at bounding box center [580, 275] width 238 height 14
type input "[DATE]"
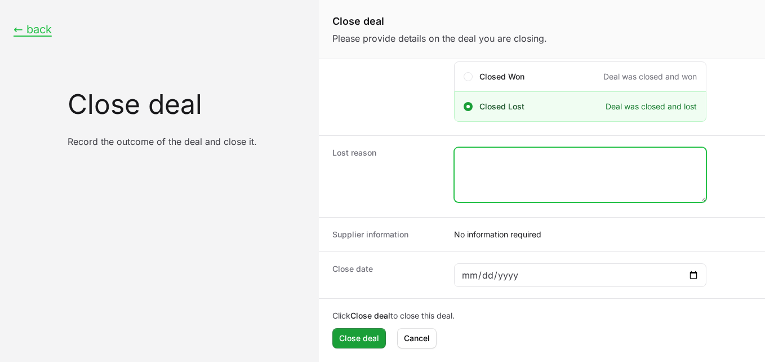
click at [563, 166] on textarea "Close deal form" at bounding box center [579, 175] width 251 height 54
type textarea "Customer is renewing with existing solution"
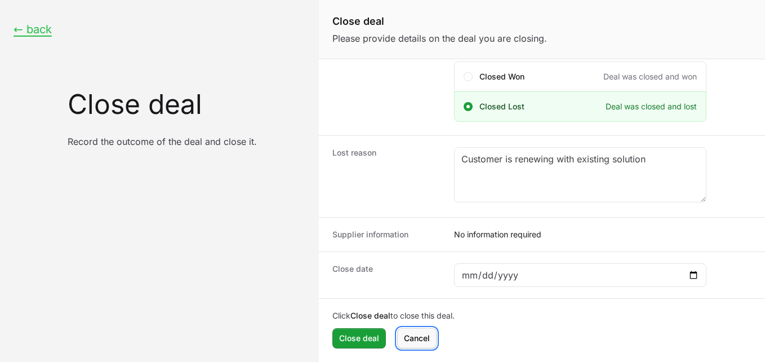
click at [424, 335] on span "Cancel" at bounding box center [417, 338] width 26 height 14
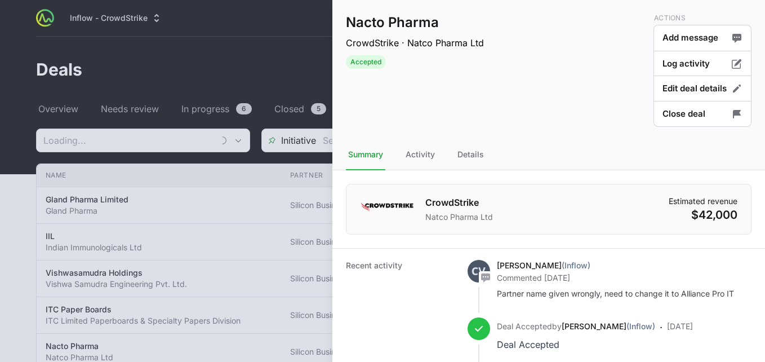
type input "Silicon Business Solutions Pvt Ltd"
click at [699, 90] on button "Edit deal details" at bounding box center [702, 88] width 98 height 26
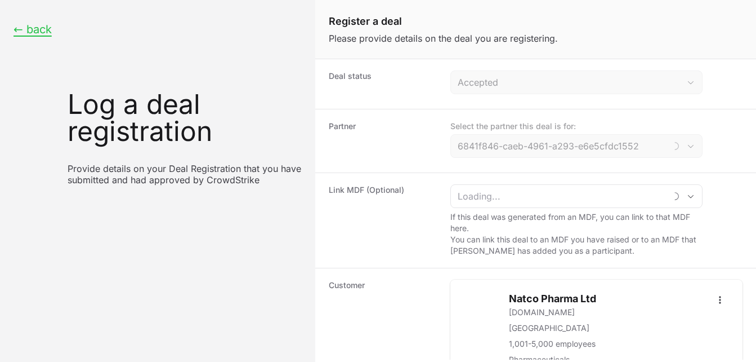
type input "Silicon Business Solutions Pvt Ltd"
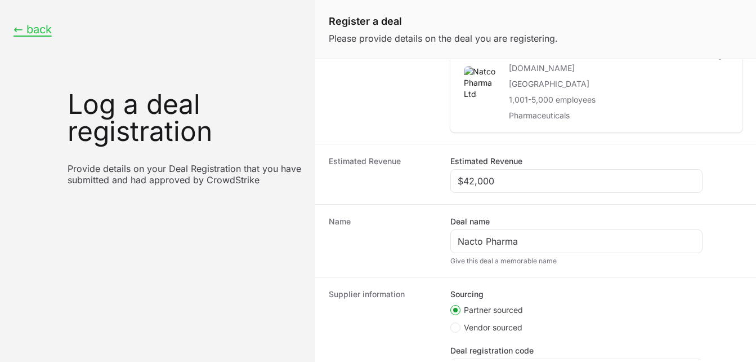
scroll to position [360, 0]
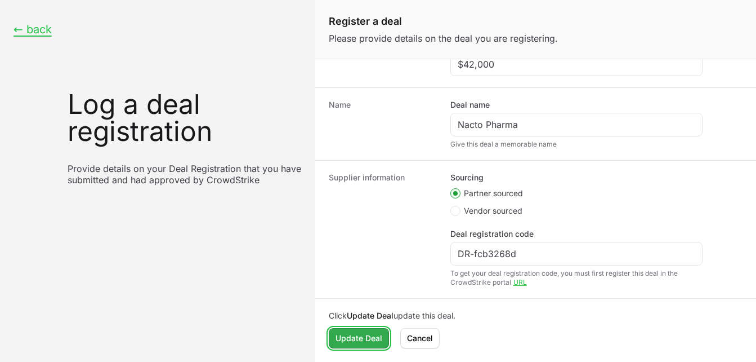
click at [373, 340] on span "Update Deal" at bounding box center [359, 338] width 47 height 14
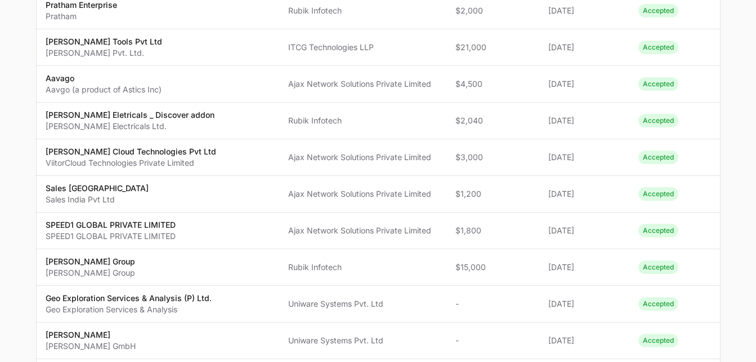
scroll to position [494, 0]
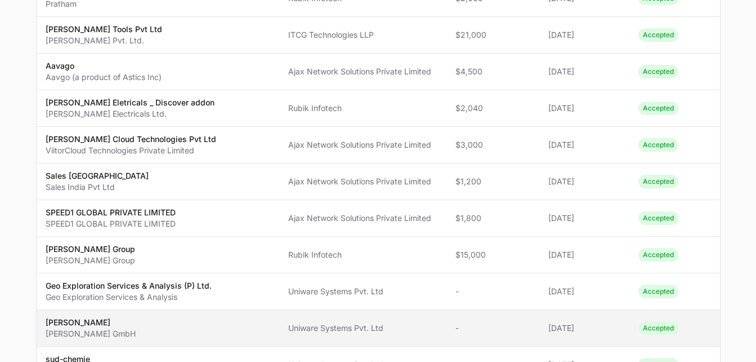
click at [215, 318] on span "[PERSON_NAME] [PERSON_NAME] GmbH" at bounding box center [158, 328] width 225 height 23
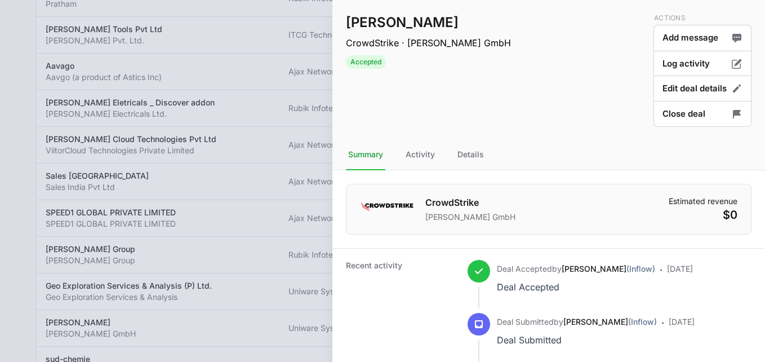
click at [263, 240] on div at bounding box center [382, 181] width 765 height 362
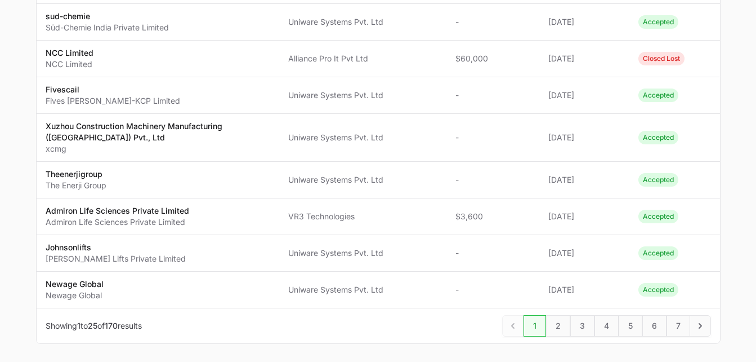
scroll to position [862, 0]
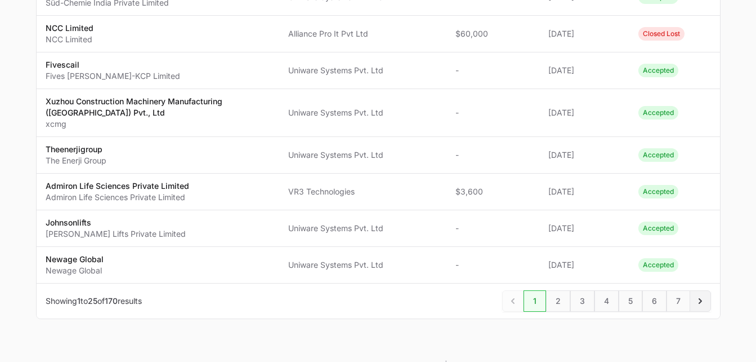
click at [699, 298] on icon "Next" at bounding box center [700, 301] width 3 height 6
